Goal: Transaction & Acquisition: Obtain resource

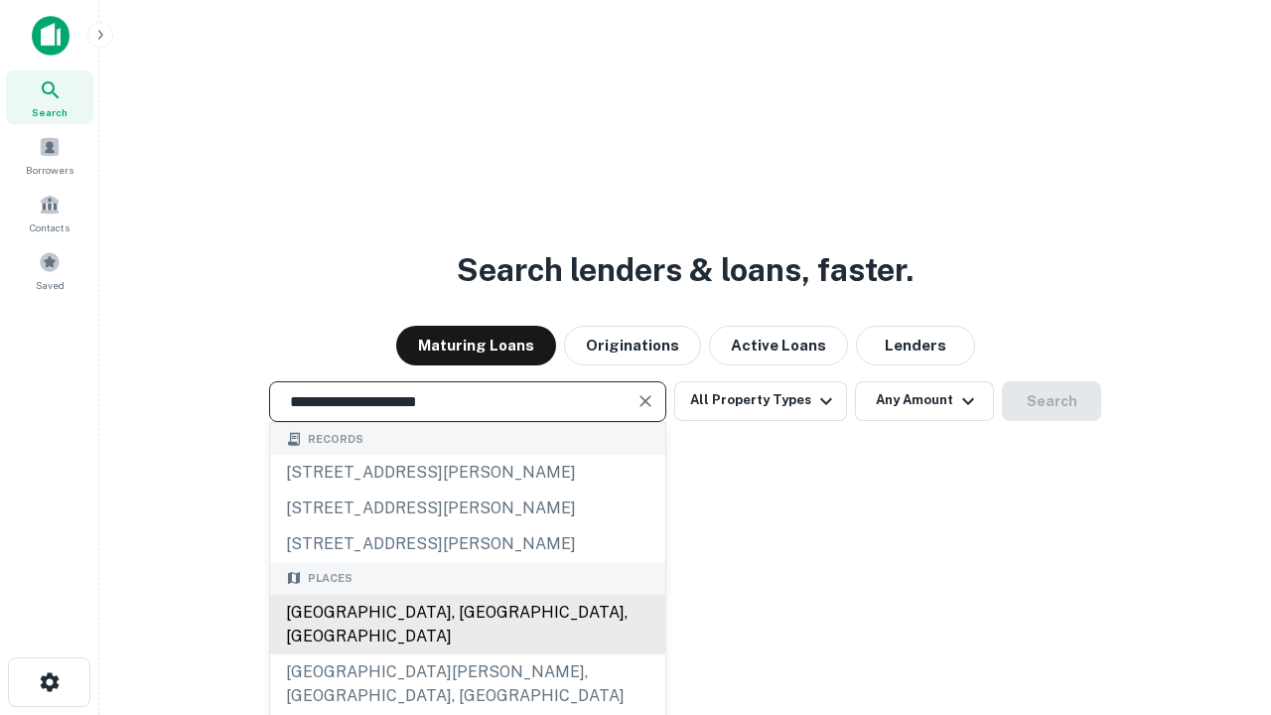
click at [467, 655] on div "[GEOGRAPHIC_DATA], [GEOGRAPHIC_DATA], [GEOGRAPHIC_DATA]" at bounding box center [467, 625] width 395 height 60
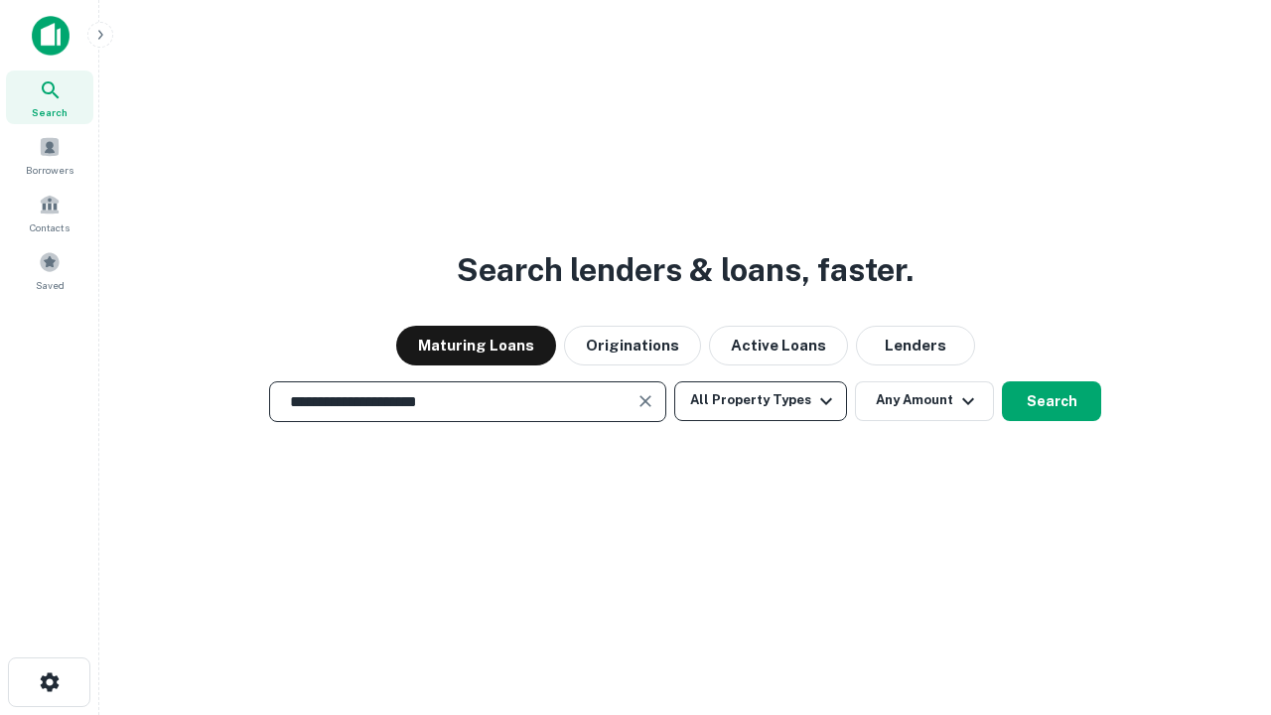
type input "**********"
click at [761, 400] on button "All Property Types" at bounding box center [760, 401] width 173 height 40
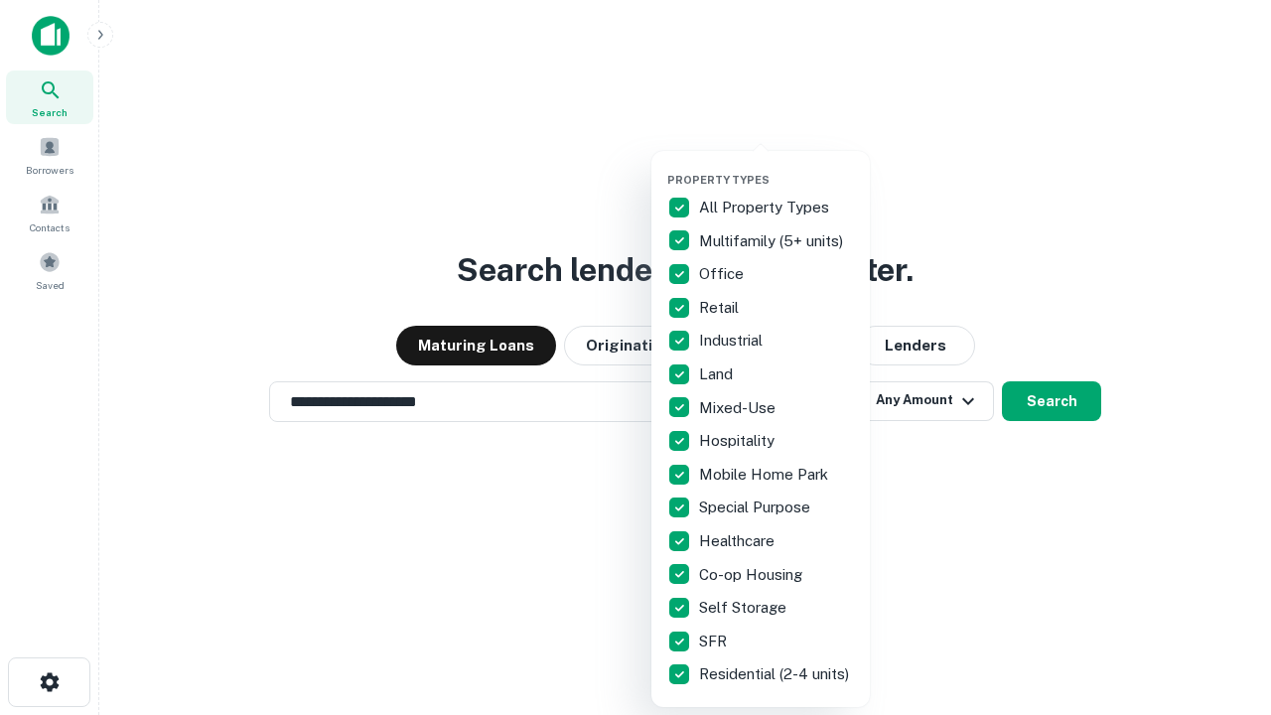
click at [777, 167] on button "button" at bounding box center [777, 167] width 219 height 1
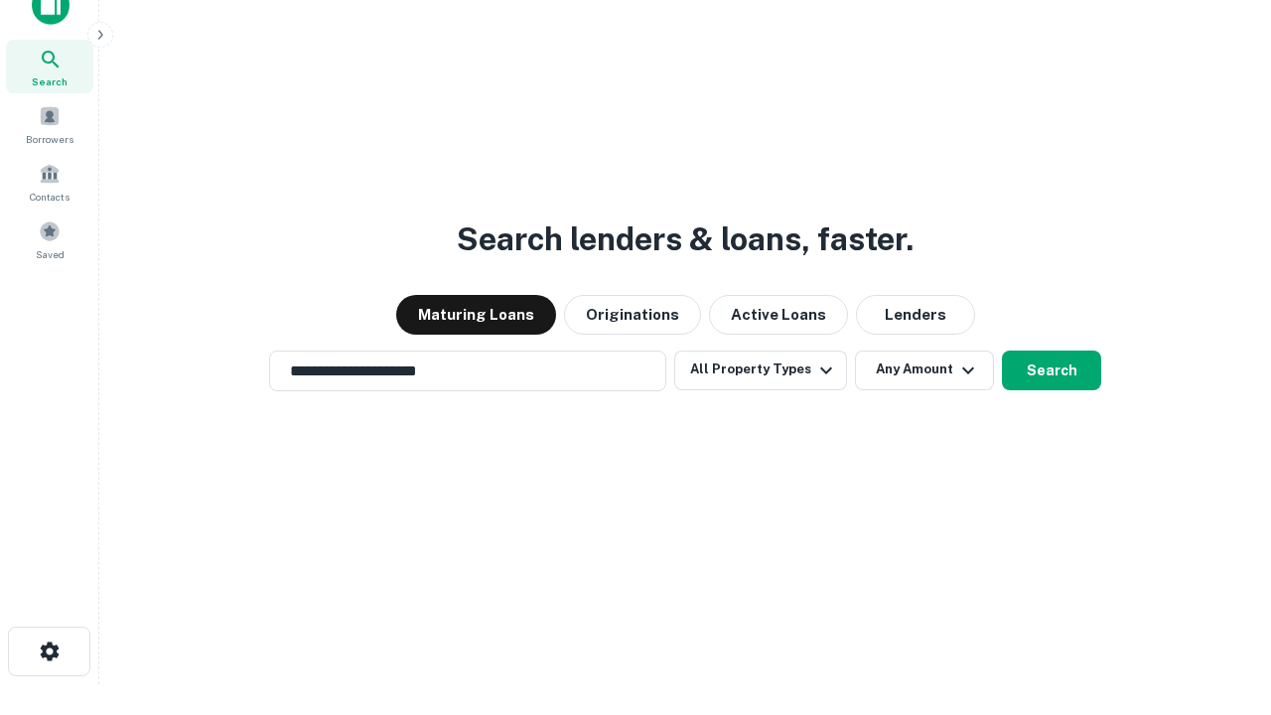
scroll to position [12, 239]
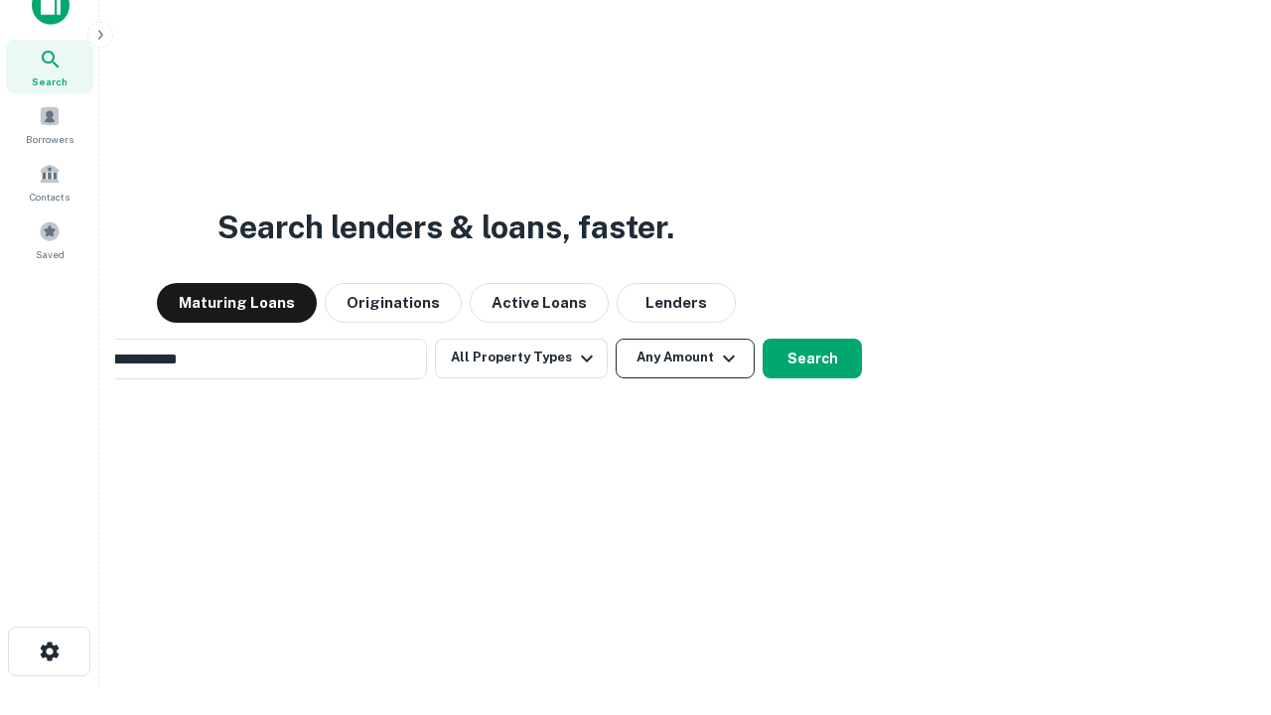
click at [616, 339] on button "Any Amount" at bounding box center [685, 359] width 139 height 40
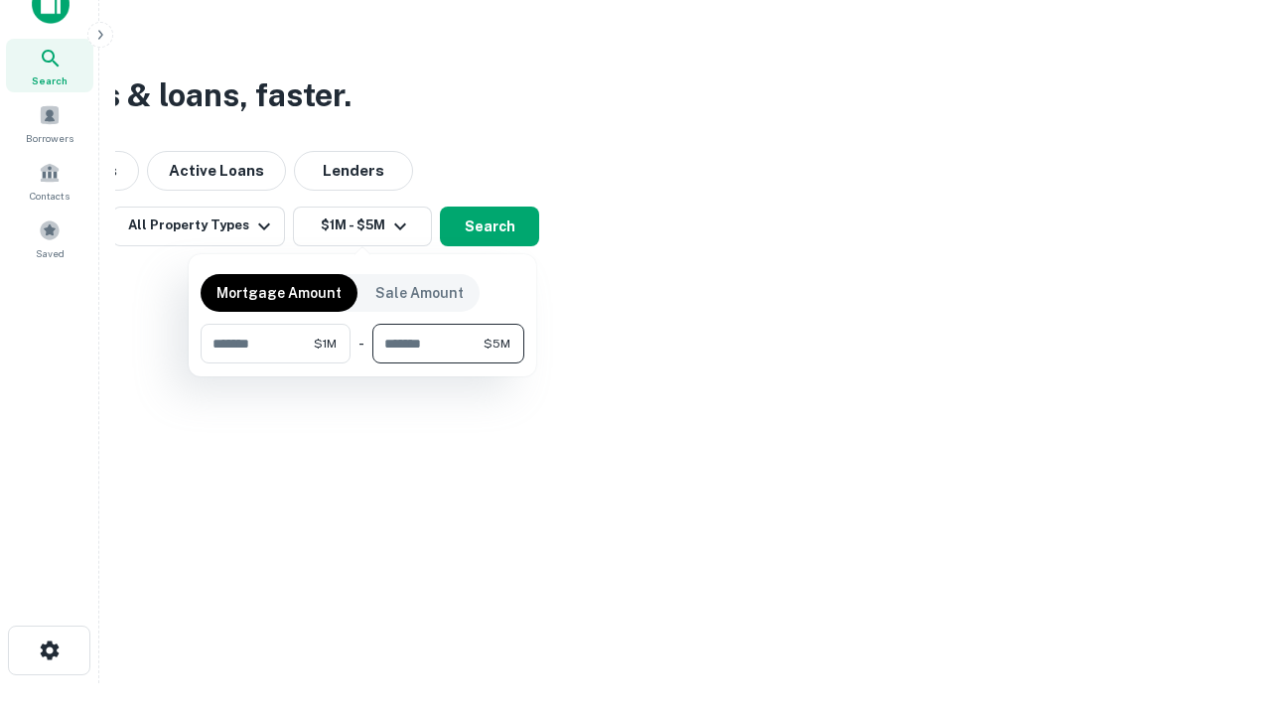
type input "*******"
click at [363, 364] on button "button" at bounding box center [363, 364] width 324 height 1
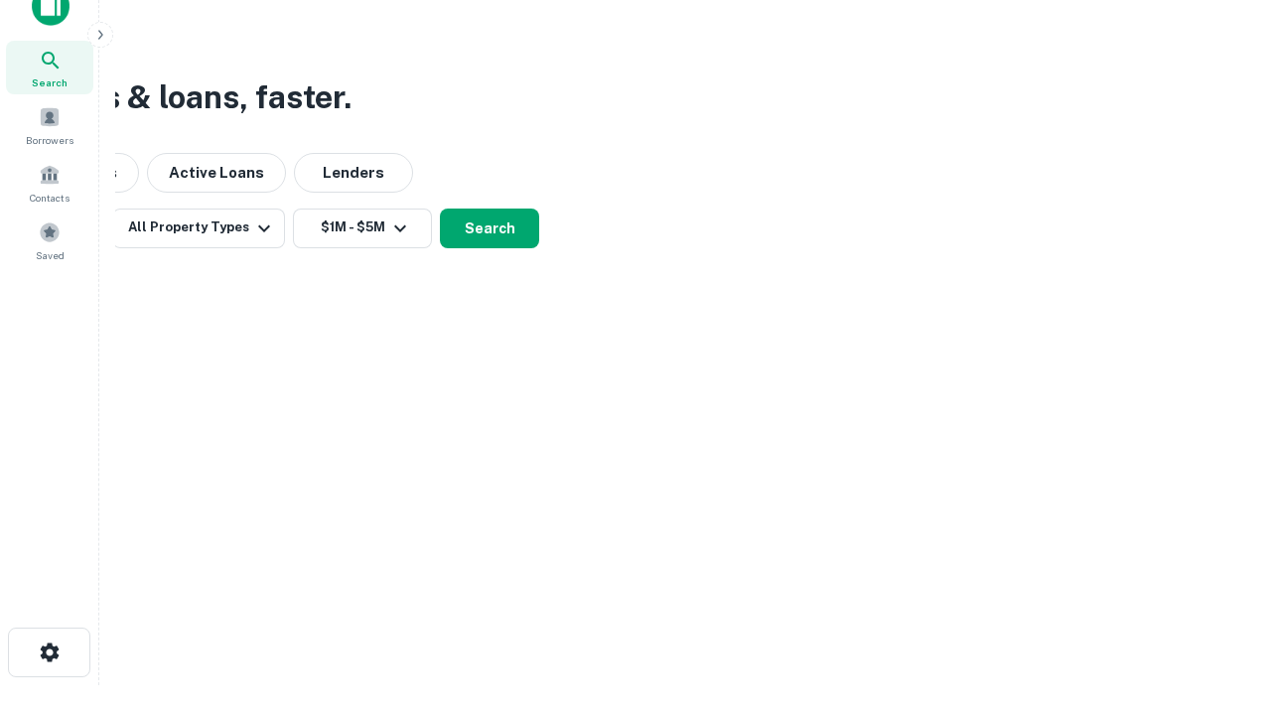
scroll to position [12, 367]
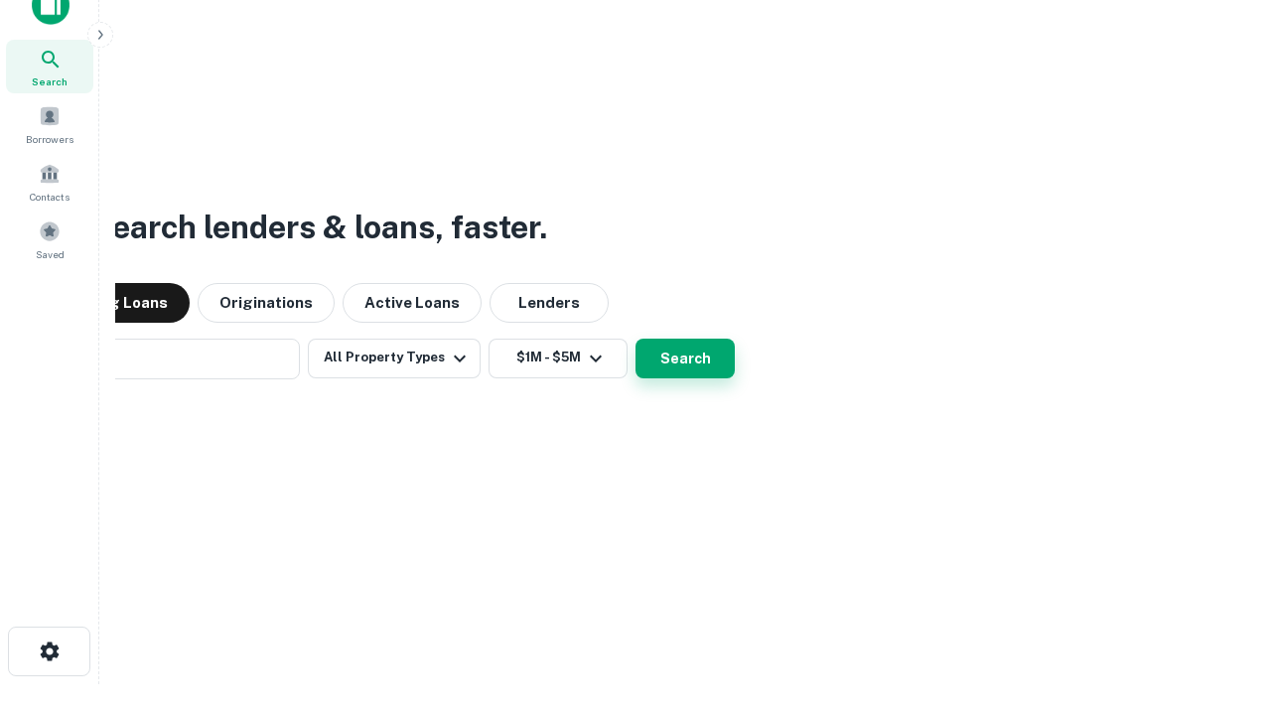
click at [636, 339] on button "Search" at bounding box center [685, 359] width 99 height 40
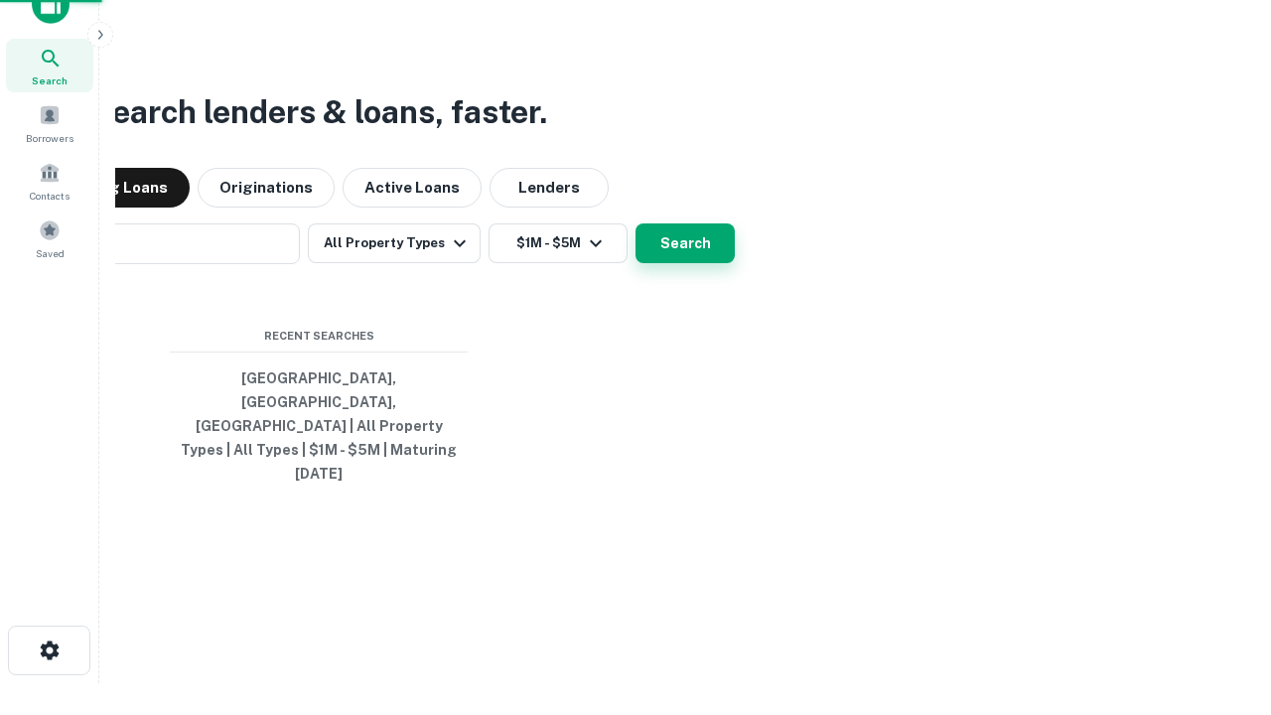
scroll to position [53, 562]
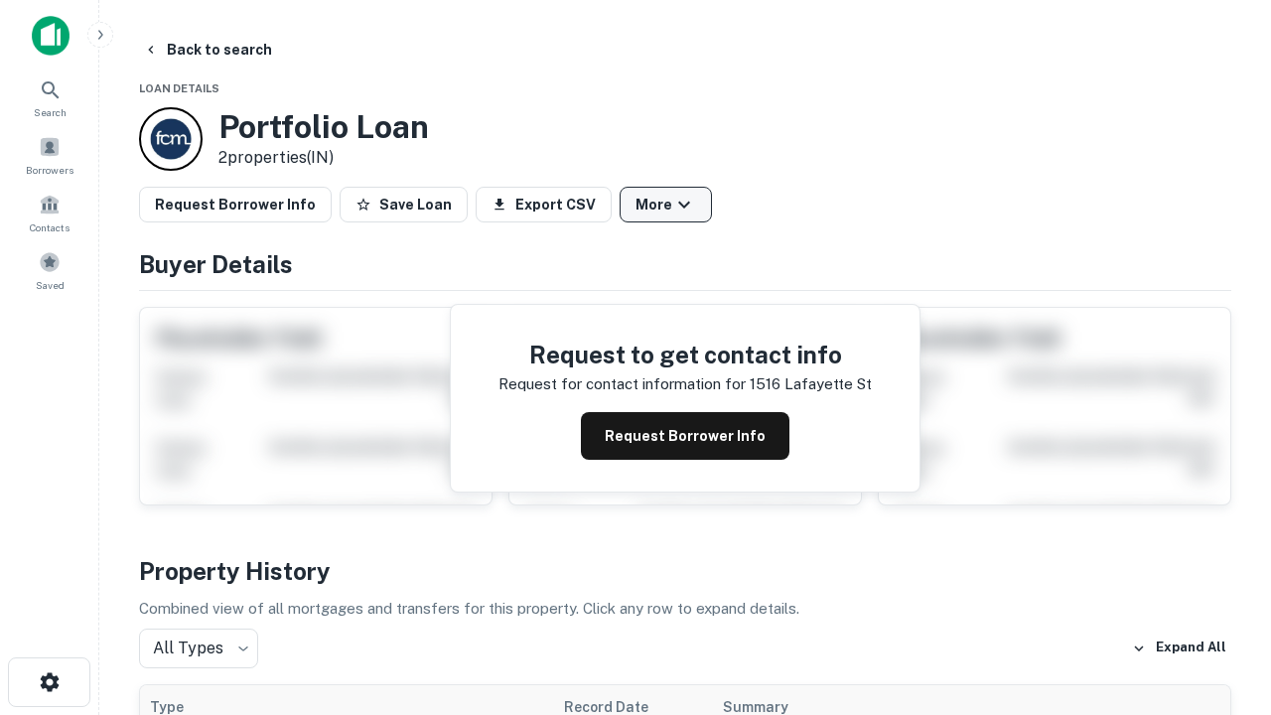
click at [666, 205] on button "More" at bounding box center [666, 205] width 92 height 36
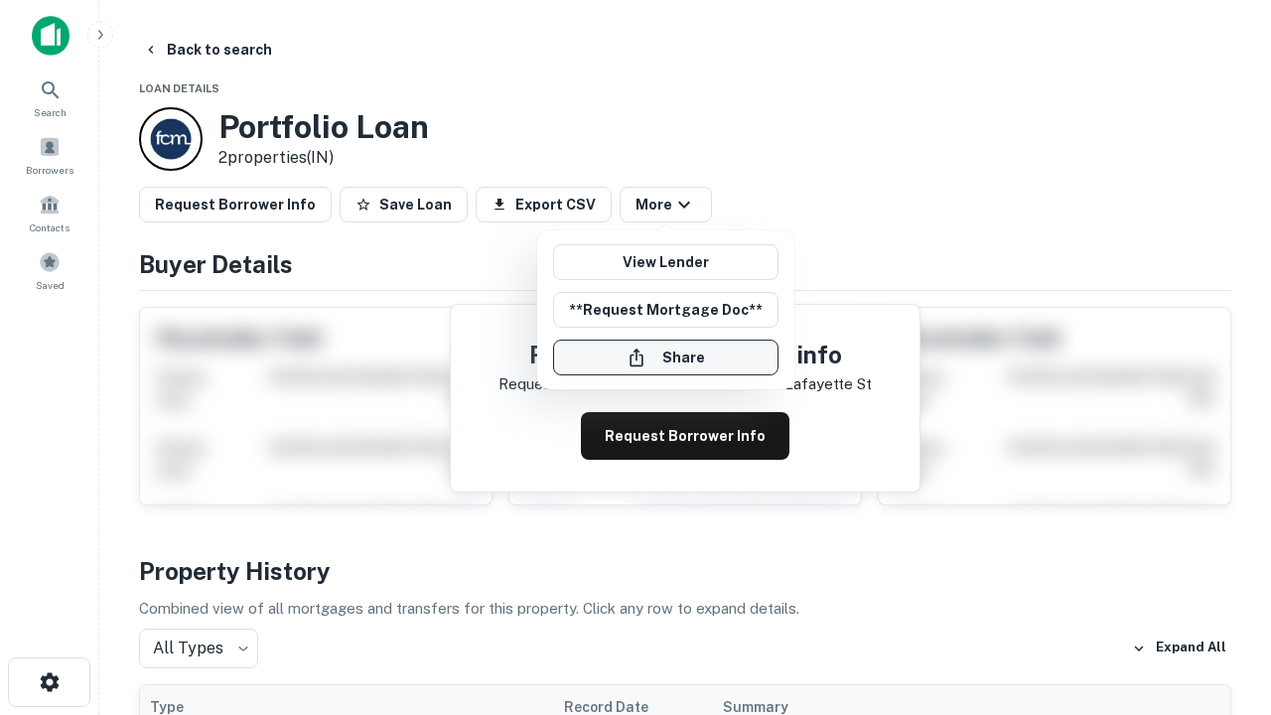
click at [666, 358] on button "Share" at bounding box center [665, 358] width 225 height 36
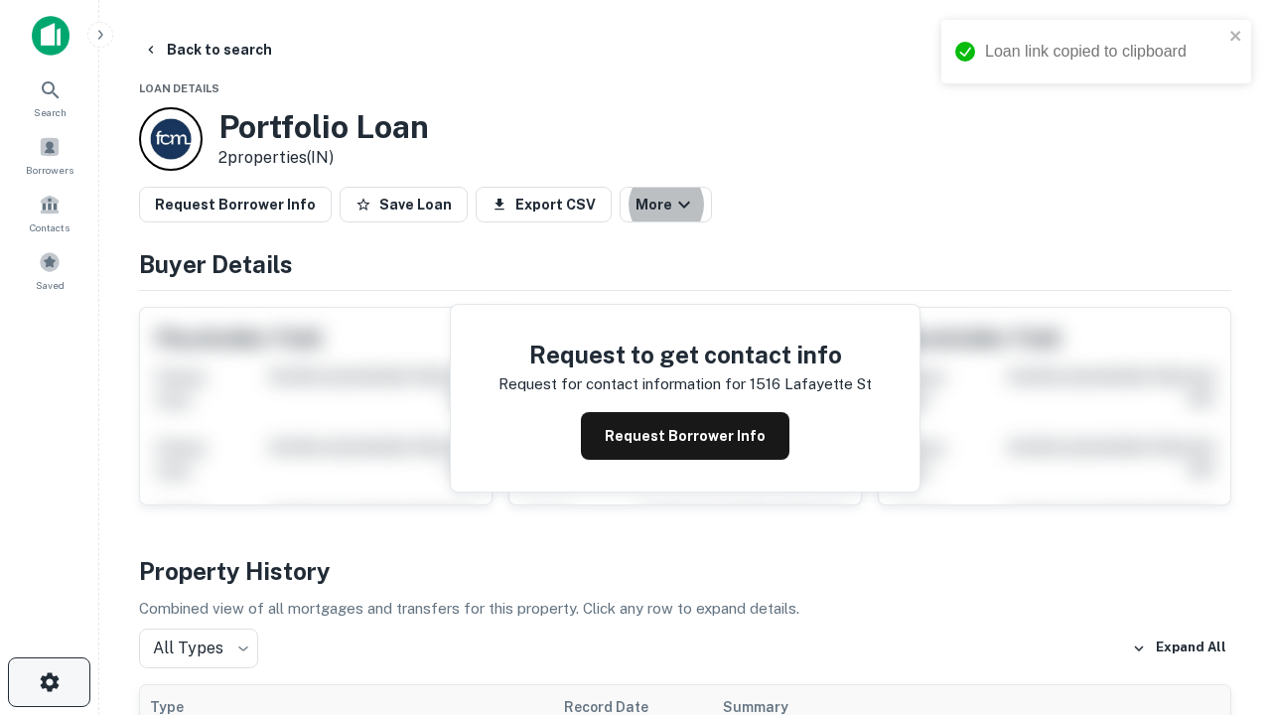
click at [49, 682] on icon "button" at bounding box center [50, 683] width 24 height 24
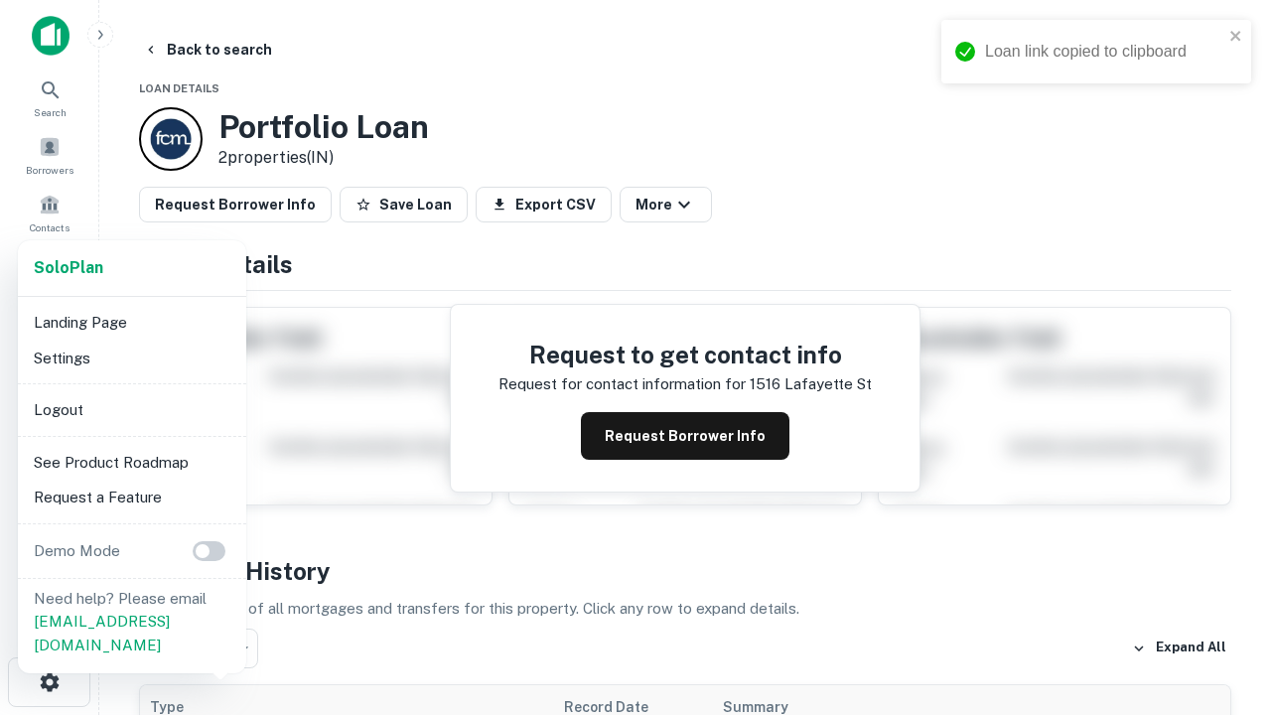
click at [131, 409] on li "Logout" at bounding box center [132, 410] width 213 height 36
